Goal: Find contact information: Find contact information

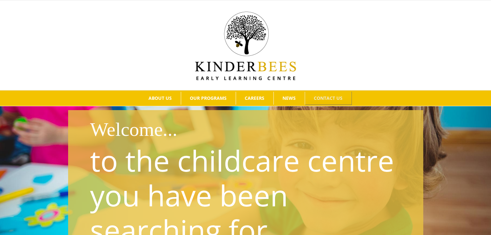
click at [329, 98] on span "CONTACT US" at bounding box center [328, 98] width 29 height 5
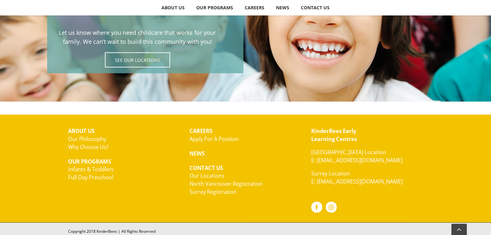
scroll to position [1191, 0]
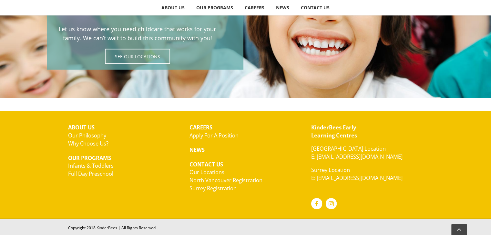
drag, startPoint x: 495, startPoint y: 28, endPoint x: 495, endPoint y: 222, distance: 193.9
click at [210, 171] on link "Our Locations" at bounding box center [206, 171] width 35 height 7
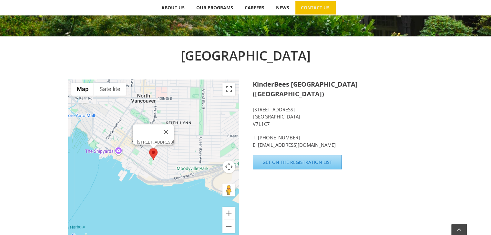
drag, startPoint x: 495, startPoint y: 57, endPoint x: 468, endPoint y: 112, distance: 61.6
click at [468, 112] on html "Skip to content Search for:  ABOUT US Our Philosophy Why Choose Us? OUR PROGRA…" at bounding box center [245, 227] width 491 height 847
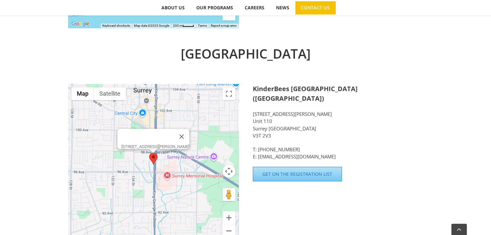
scroll to position [413, 0]
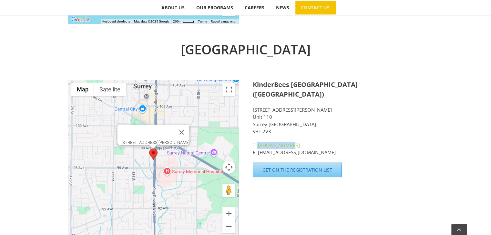
drag, startPoint x: 293, startPoint y: 137, endPoint x: 256, endPoint y: 133, distance: 36.9
click at [256, 142] on p "T: [PHONE_NUMBER] E: [EMAIL_ADDRESS][DOMAIN_NAME]" at bounding box center [338, 149] width 170 height 15
copy link "[PHONE_NUMBER]"
